Goal: Find specific page/section: Find specific page/section

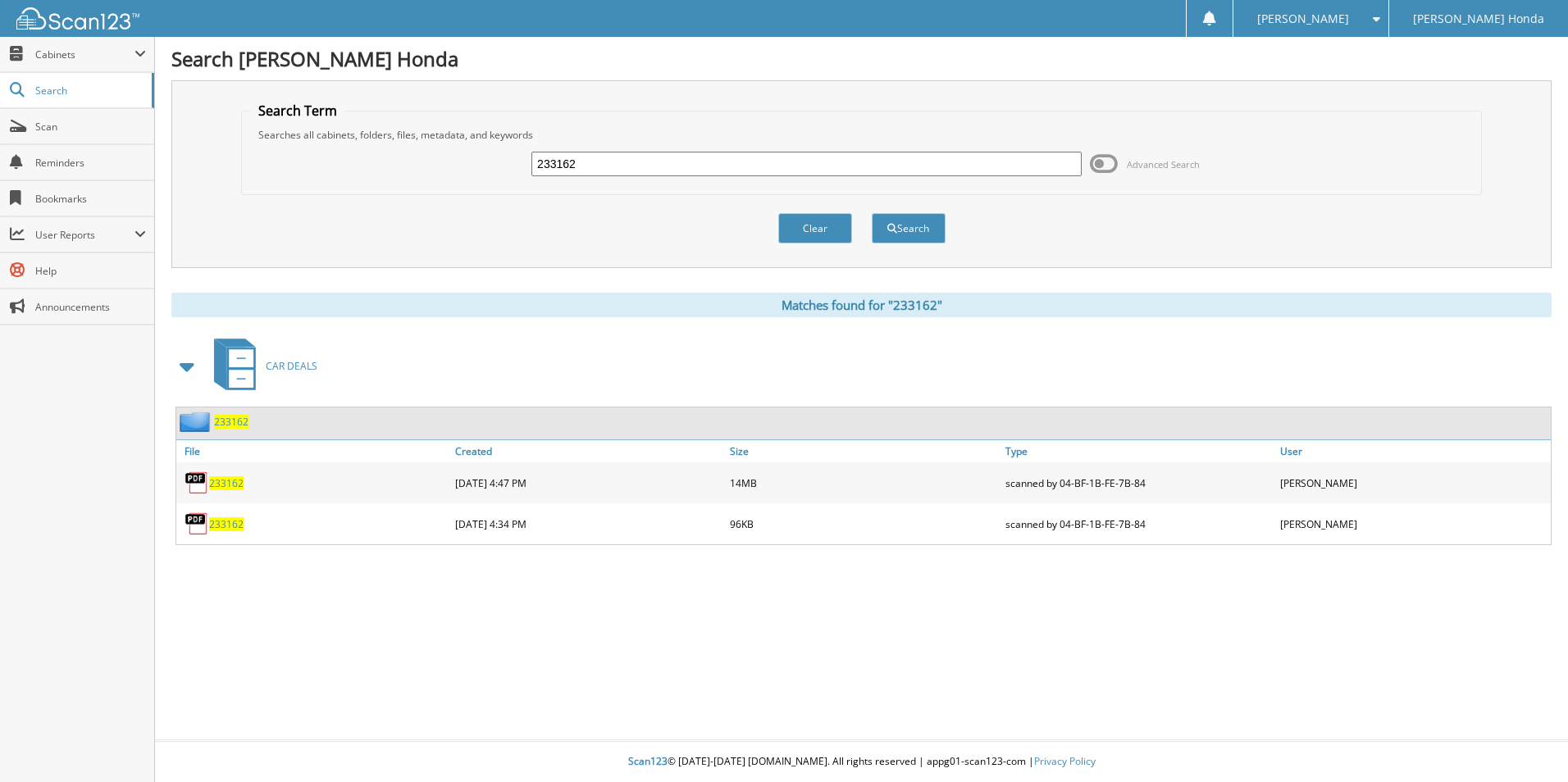
drag, startPoint x: 592, startPoint y: 169, endPoint x: 421, endPoint y: 176, distance: 171.1
click at [423, 176] on div "233162 Advanced Search" at bounding box center [861, 163] width 1223 height 44
click at [562, 165] on input "text" at bounding box center [806, 164] width 550 height 25
click at [764, 159] on input "text" at bounding box center [806, 164] width 550 height 25
type input "117161"
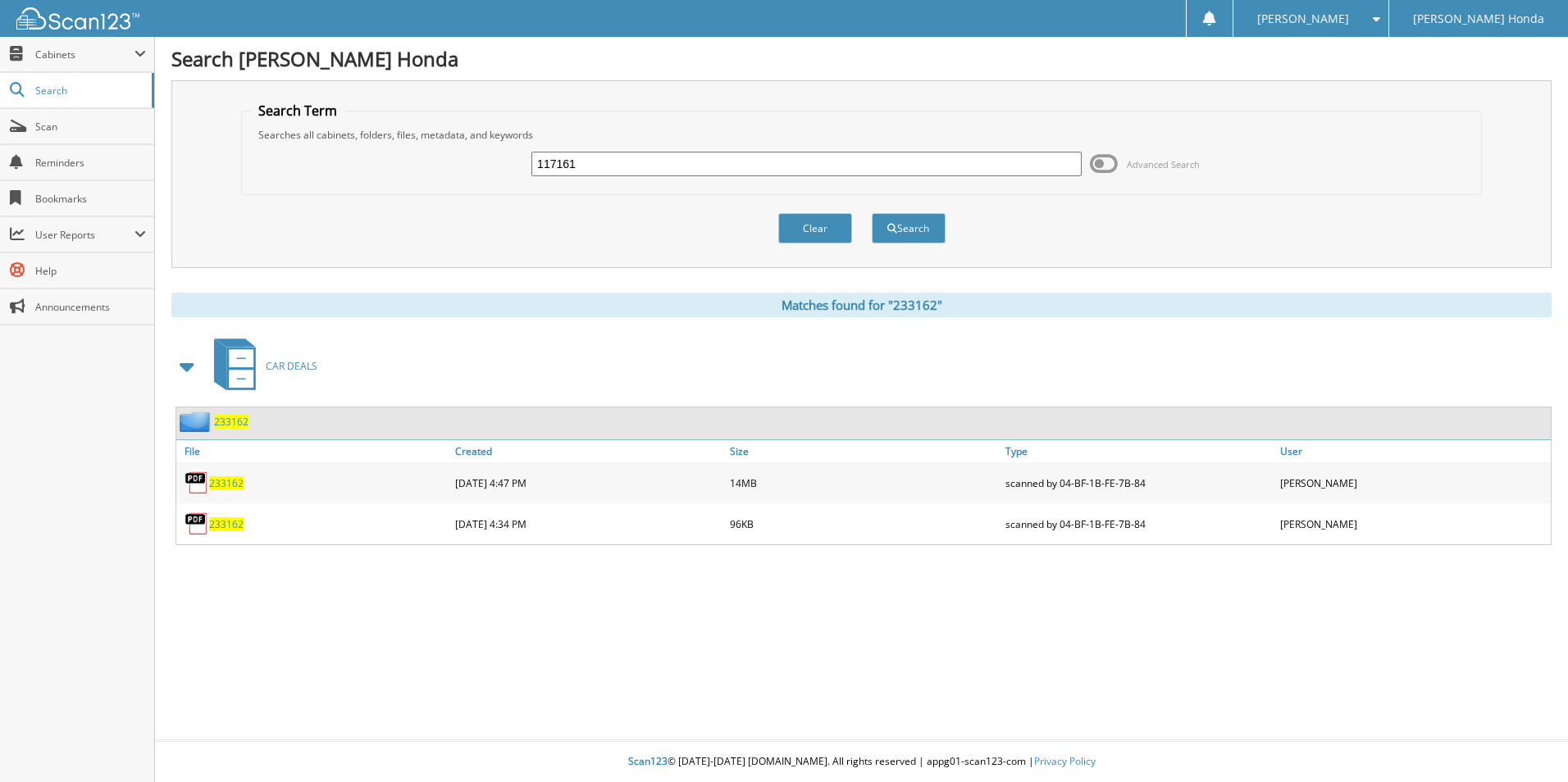
click at [872, 213] on button "Search" at bounding box center [908, 228] width 74 height 31
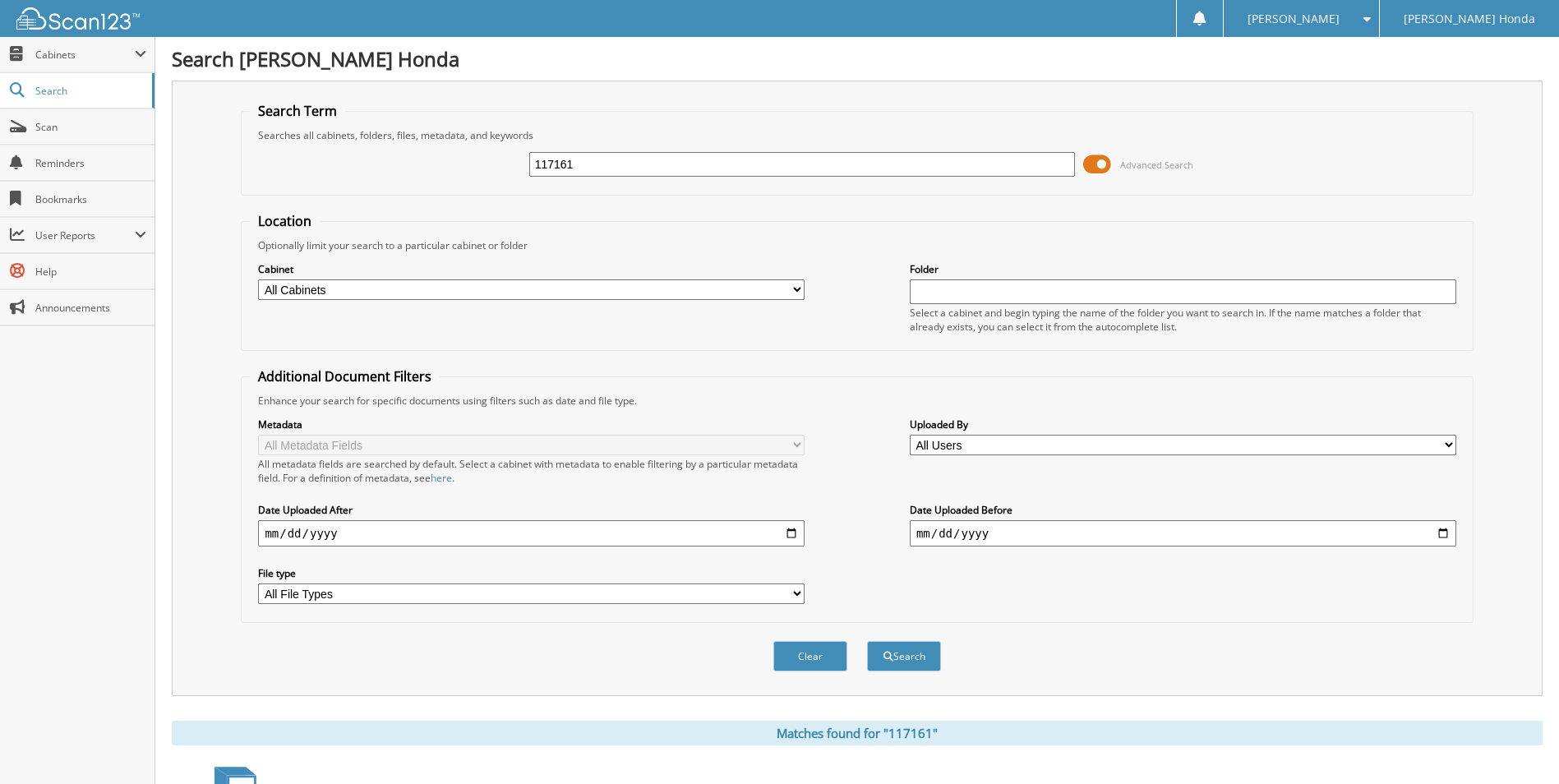
click at [1090, 154] on span at bounding box center [1098, 165] width 28 height 25
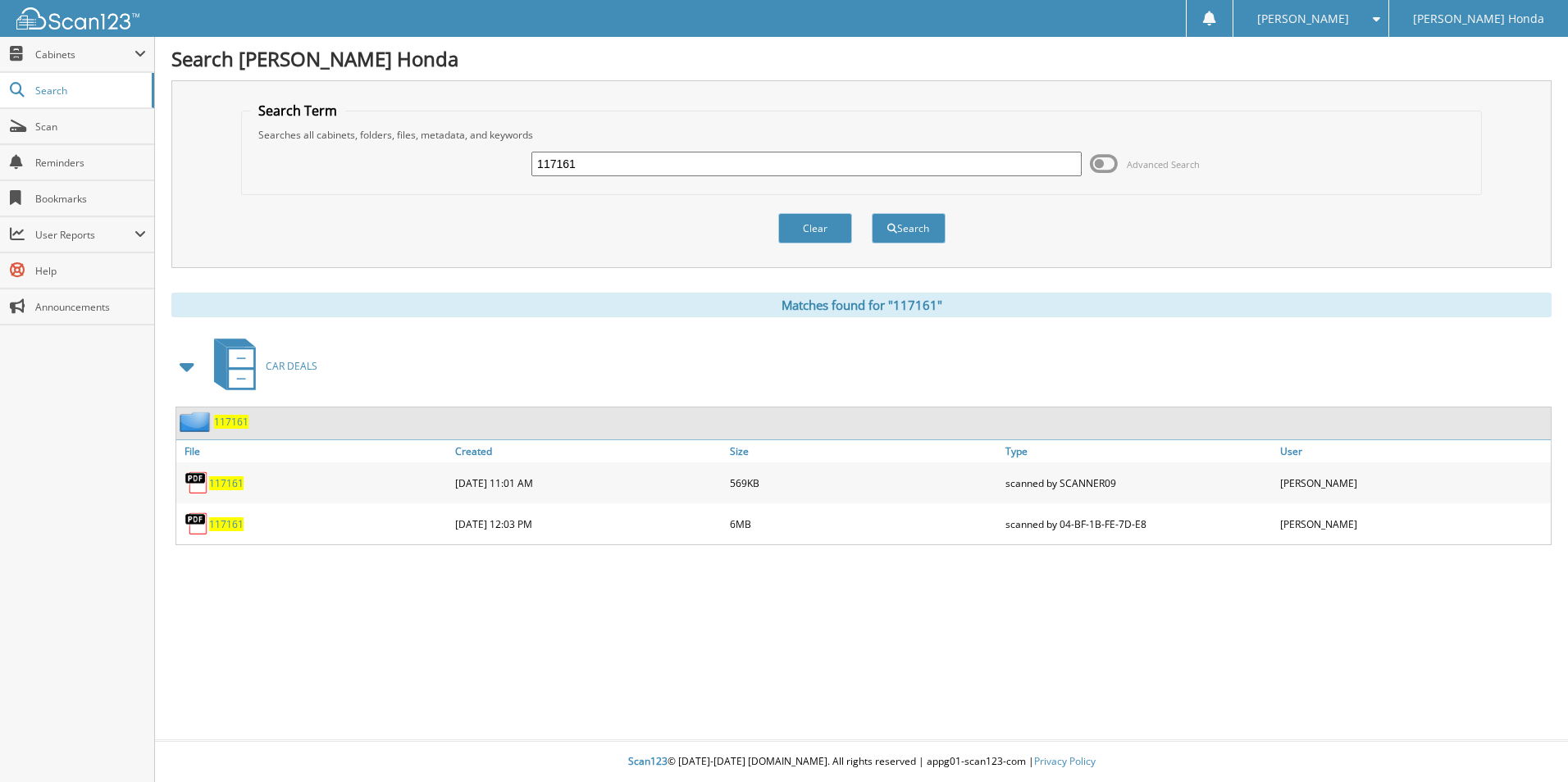
click at [228, 525] on span "117161" at bounding box center [226, 524] width 35 height 14
